Goal: Task Accomplishment & Management: Use online tool/utility

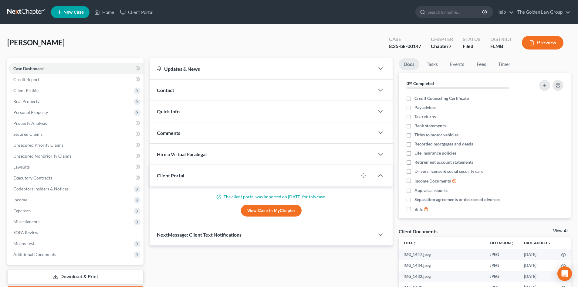
click at [30, 12] on link at bounding box center [26, 12] width 39 height 11
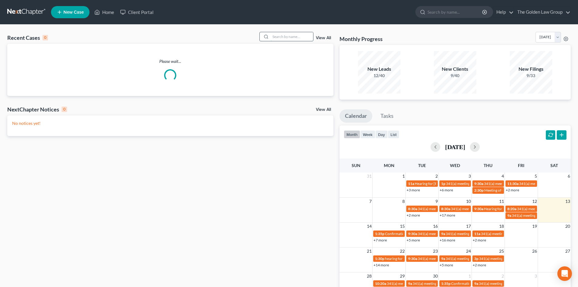
click at [279, 37] on input "search" at bounding box center [292, 36] width 43 height 9
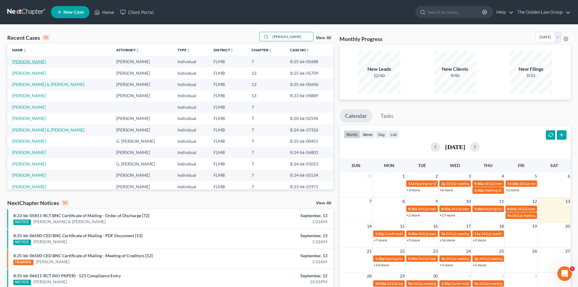
type input "smith"
click at [34, 60] on link "Smith, Kenneth" at bounding box center [29, 61] width 34 height 5
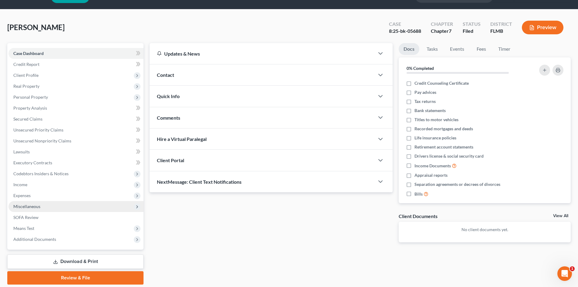
scroll to position [30, 0]
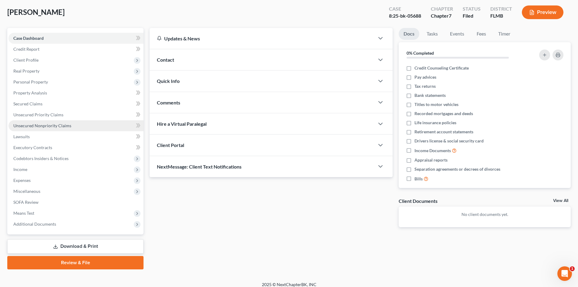
click at [38, 126] on span "Unsecured Nonpriority Claims" at bounding box center [42, 125] width 58 height 5
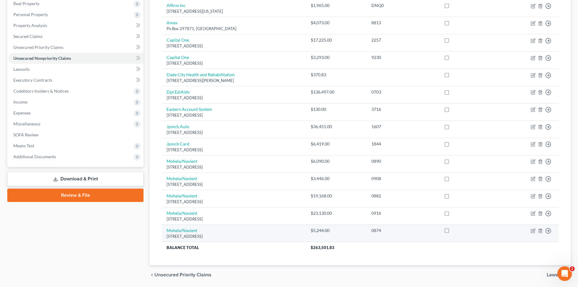
scroll to position [58, 0]
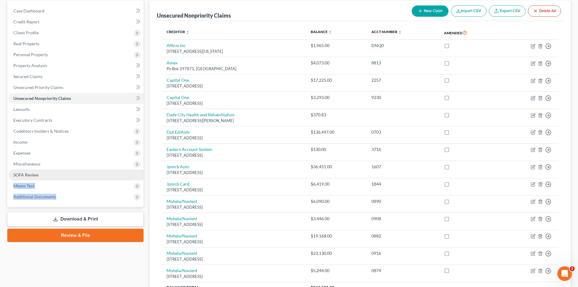
drag, startPoint x: 69, startPoint y: 196, endPoint x: 114, endPoint y: 175, distance: 49.4
click at [114, 175] on ul "Case Dashboard Payments Invoices Payments Payments Credit Report Client Profile" at bounding box center [76, 103] width 135 height 197
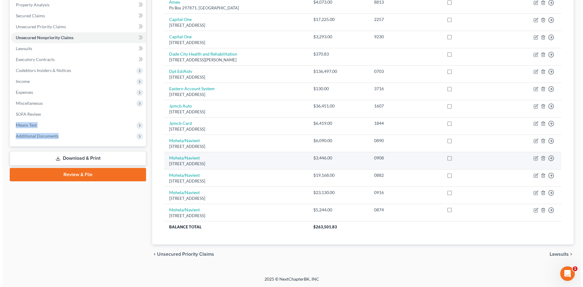
scroll to position [0, 0]
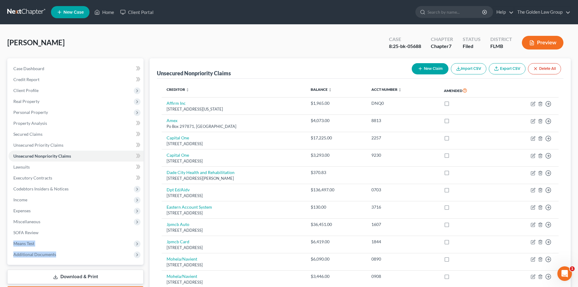
click at [547, 49] on button "Preview" at bounding box center [543, 43] width 42 height 14
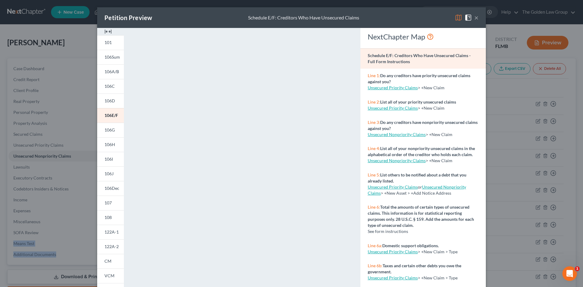
click at [455, 16] on img at bounding box center [458, 17] width 7 height 7
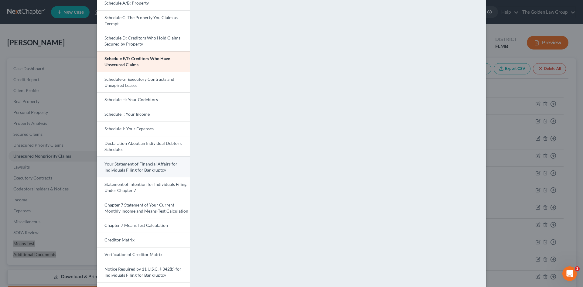
scroll to position [91, 0]
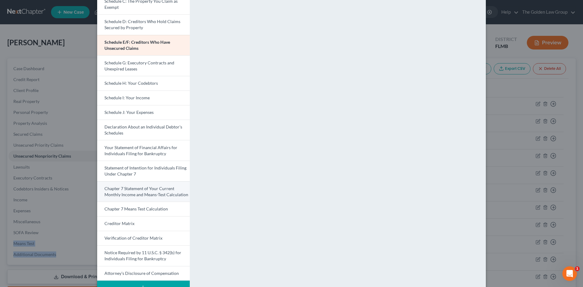
click at [169, 194] on span "Chapter 7 Statement of Your Current Monthly Income and Means-Test Calculation" at bounding box center [146, 191] width 84 height 11
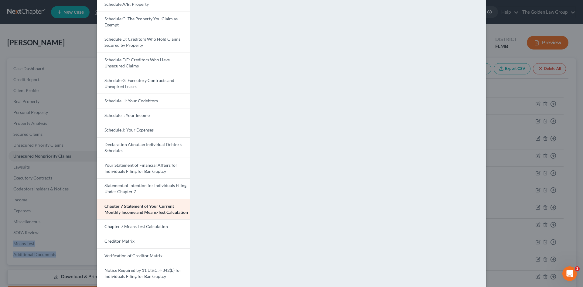
scroll to position [61, 0]
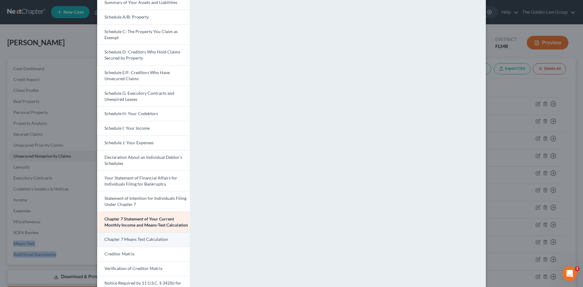
click at [147, 241] on span "Chapter 7 Means Test Calculation" at bounding box center [135, 239] width 63 height 5
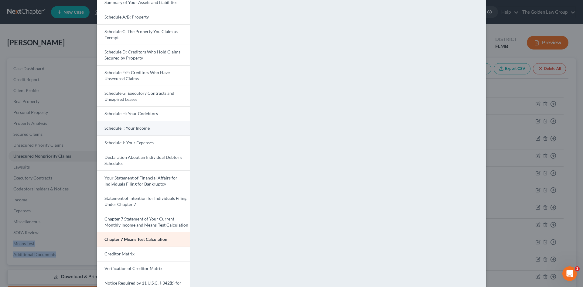
click at [144, 127] on span "Schedule I: Your Income" at bounding box center [126, 127] width 45 height 5
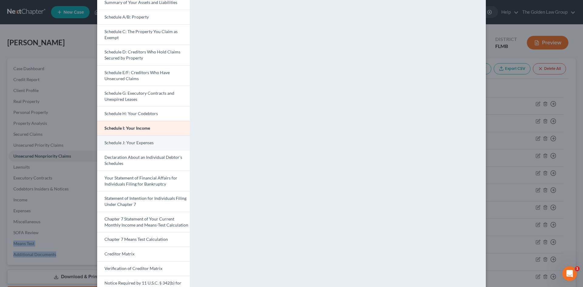
drag, startPoint x: 141, startPoint y: 142, endPoint x: 147, endPoint y: 142, distance: 6.1
click at [141, 142] on span "Schedule J: Your Expenses" at bounding box center [128, 142] width 49 height 5
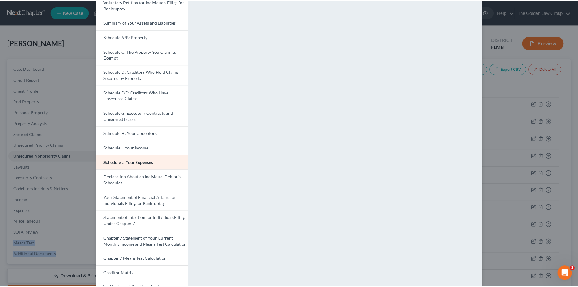
scroll to position [0, 0]
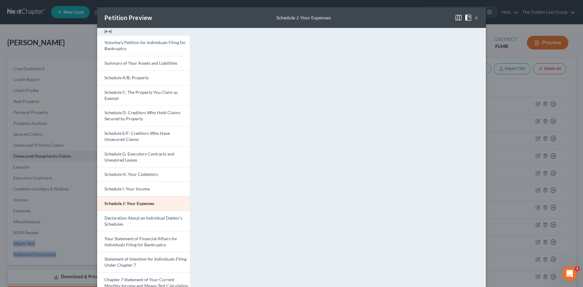
drag, startPoint x: 475, startPoint y: 19, endPoint x: 470, endPoint y: 25, distance: 7.3
click at [475, 19] on button "×" at bounding box center [476, 17] width 4 height 7
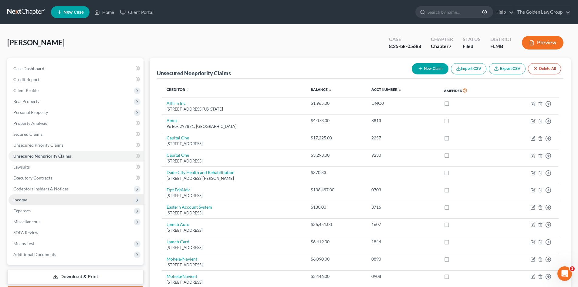
click at [34, 199] on span "Income" at bounding box center [76, 199] width 135 height 11
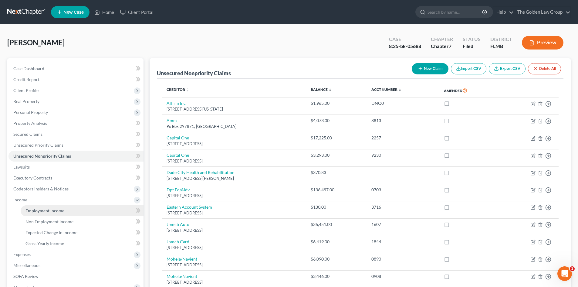
click at [37, 209] on span "Employment Income" at bounding box center [45, 210] width 39 height 5
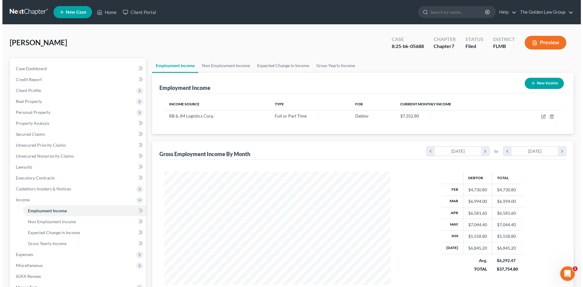
scroll to position [113, 239]
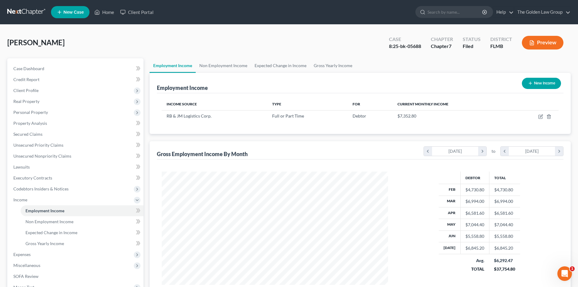
click at [538, 43] on button "Preview" at bounding box center [543, 43] width 42 height 14
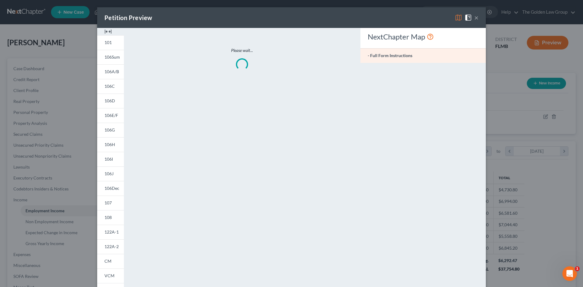
scroll to position [114, 241]
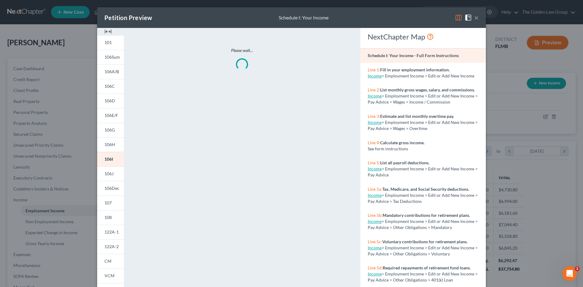
click at [455, 17] on img at bounding box center [458, 17] width 7 height 7
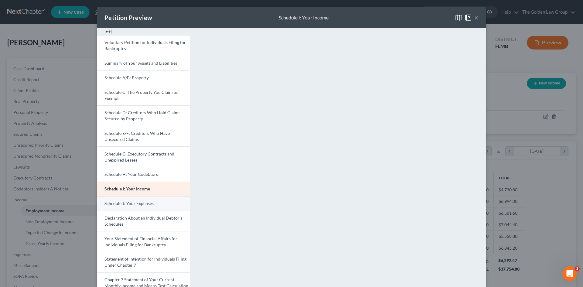
click at [135, 205] on span "Schedule J: Your Expenses" at bounding box center [128, 203] width 49 height 5
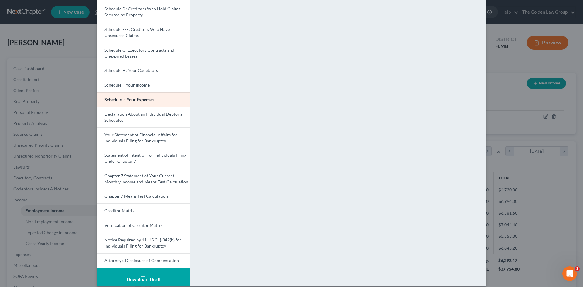
scroll to position [111, 0]
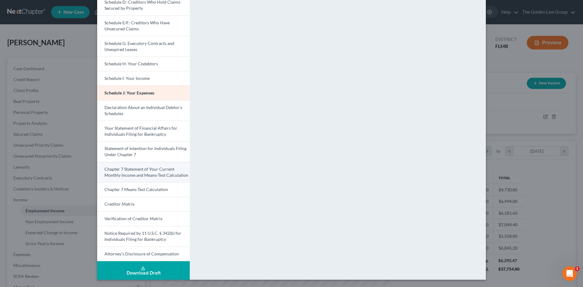
click at [155, 170] on span "Chapter 7 Statement of Your Current Monthly Income and Means-Test Calculation" at bounding box center [146, 171] width 84 height 11
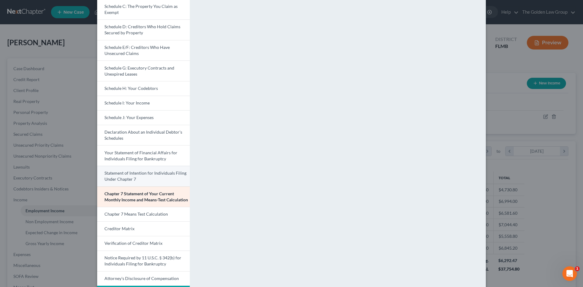
scroll to position [91, 0]
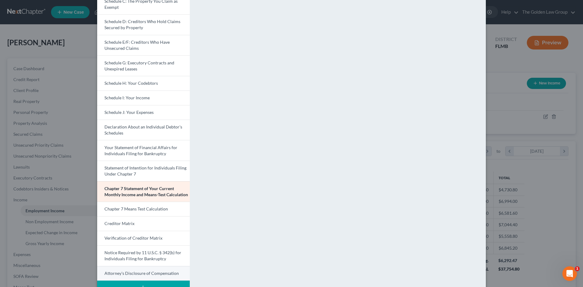
click at [142, 274] on span "Attorney's Disclosure of Compensation" at bounding box center [141, 273] width 74 height 5
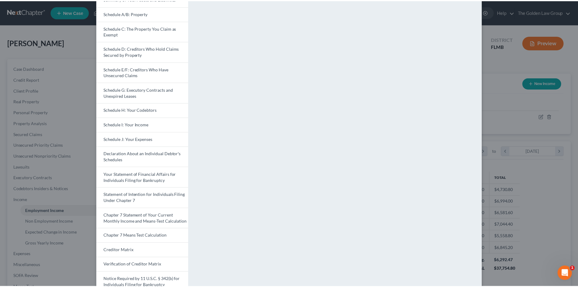
scroll to position [0, 0]
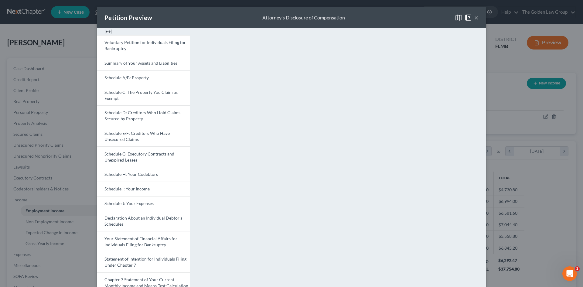
click at [475, 19] on button "×" at bounding box center [476, 17] width 4 height 7
